Goal: Information Seeking & Learning: Understand process/instructions

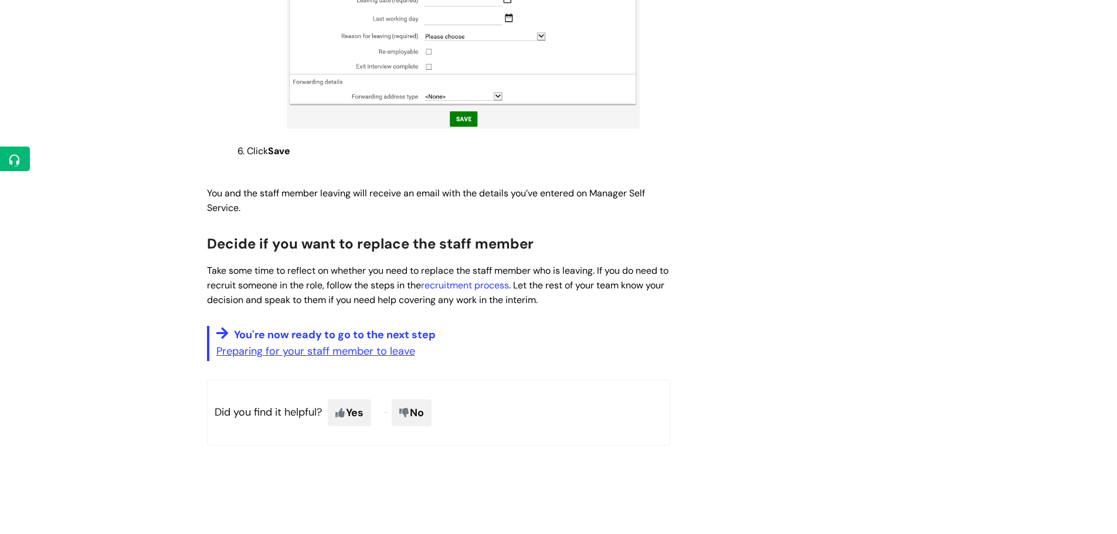
scroll to position [1055, 0]
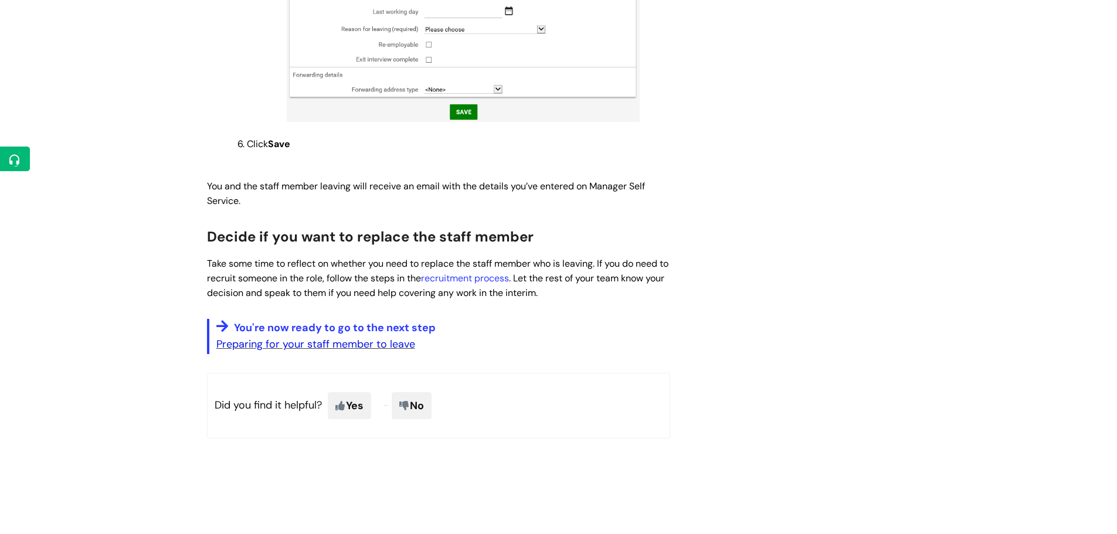
click at [389, 337] on link "Preparing for your staff member to leave" at bounding box center [315, 344] width 199 height 14
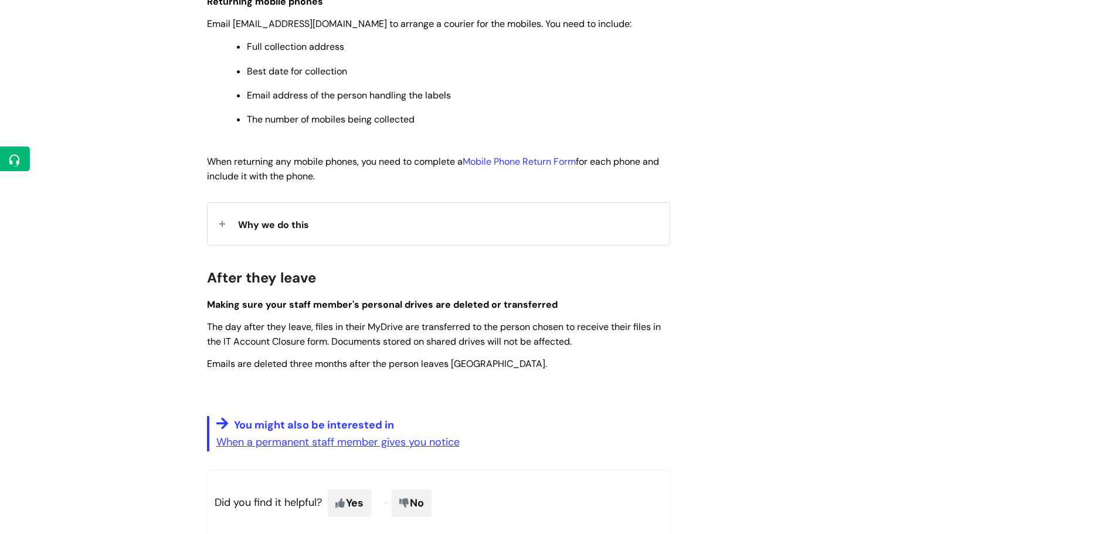
scroll to position [1642, 0]
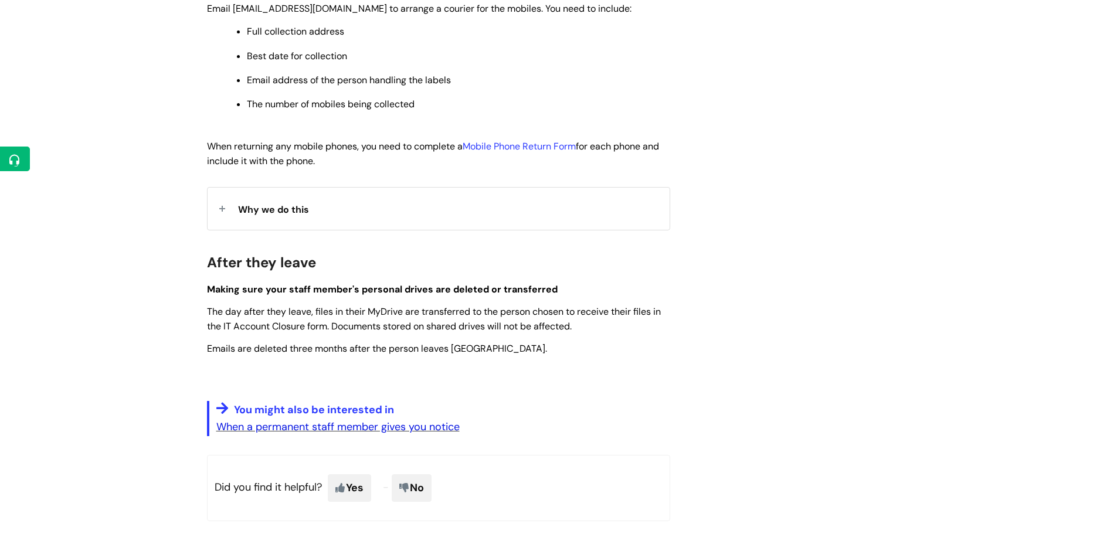
click at [409, 434] on link "When a permanent staff member gives you notice" at bounding box center [337, 427] width 243 height 14
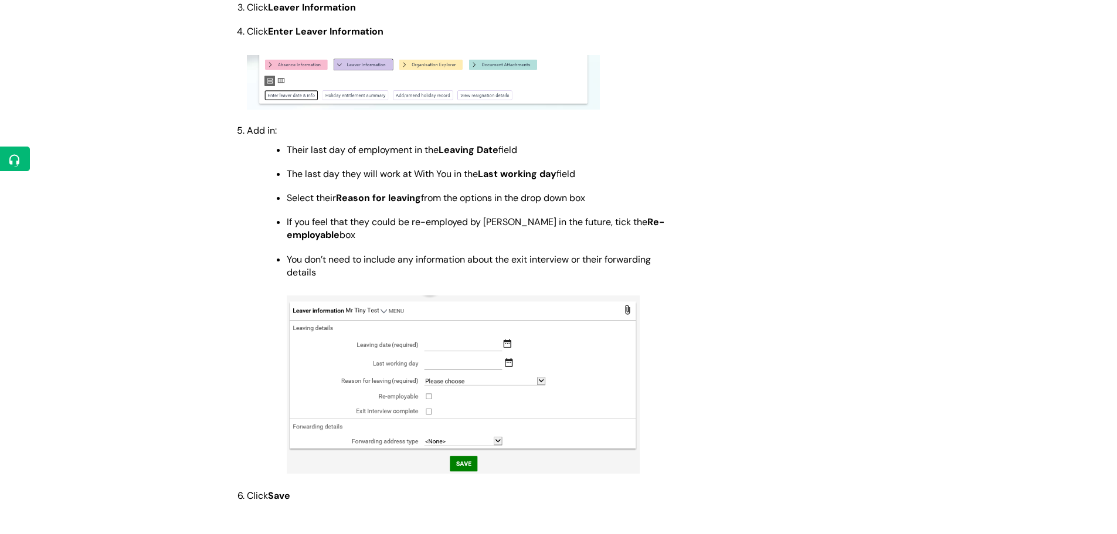
scroll to position [1138, 0]
